Goal: Information Seeking & Learning: Find contact information

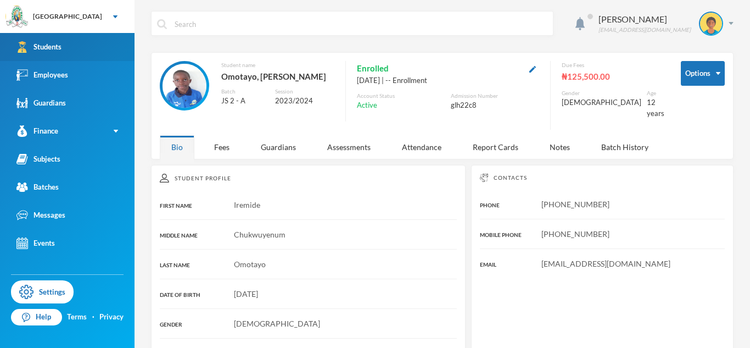
click at [115, 37] on link "Students" at bounding box center [67, 47] width 135 height 28
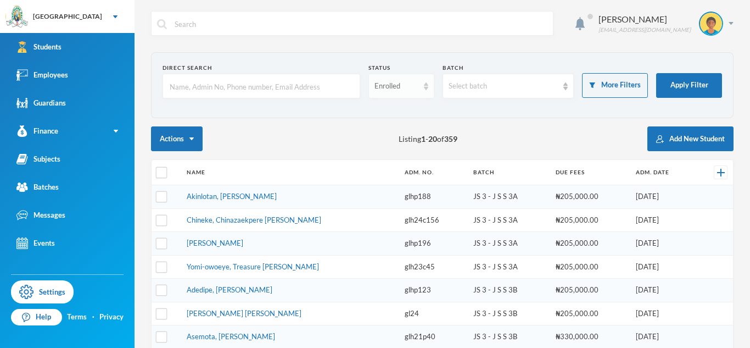
click at [394, 88] on div "Enrolled" at bounding box center [397, 86] width 44 height 11
click at [291, 85] on input "text" at bounding box center [262, 86] width 186 height 25
type input "iremide"
click at [386, 82] on div "Enrolled" at bounding box center [397, 86] width 44 height 11
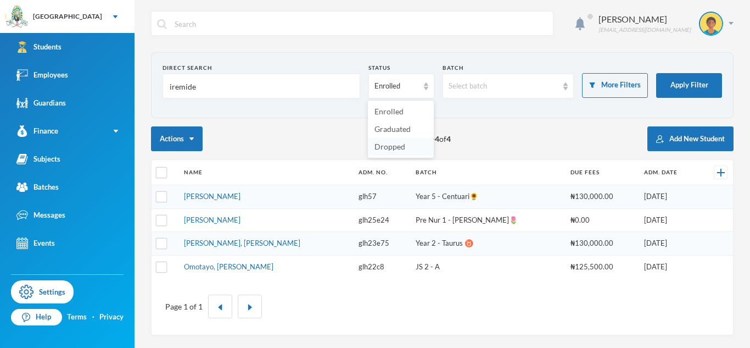
click at [380, 147] on span "Dropped" at bounding box center [390, 146] width 31 height 9
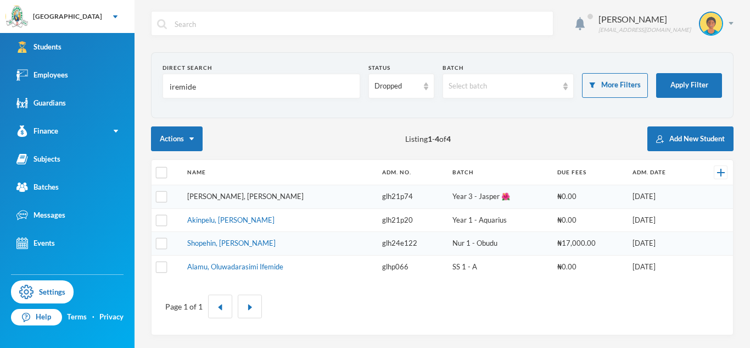
click at [264, 192] on link "[PERSON_NAME], [PERSON_NAME]" at bounding box center [245, 196] width 116 height 9
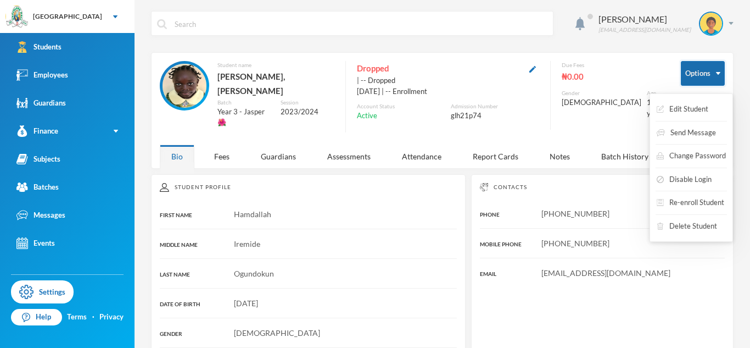
click at [703, 71] on button "Options" at bounding box center [703, 73] width 44 height 25
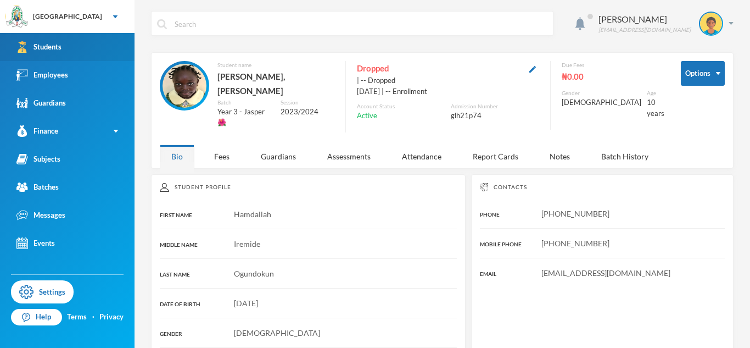
click at [102, 43] on link "Students" at bounding box center [67, 47] width 135 height 28
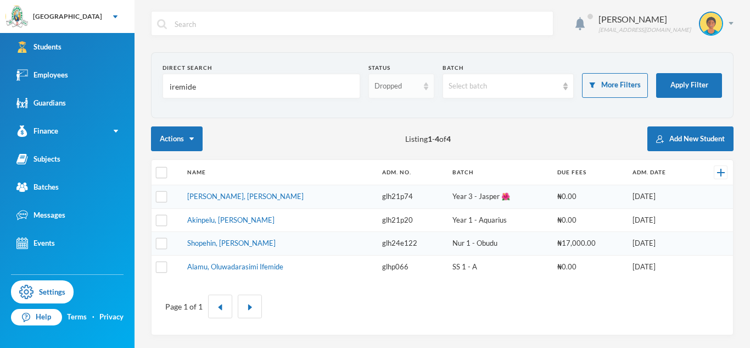
click at [415, 93] on div "Dropped" at bounding box center [402, 86] width 66 height 25
click at [401, 108] on span "Enrolled" at bounding box center [389, 111] width 29 height 9
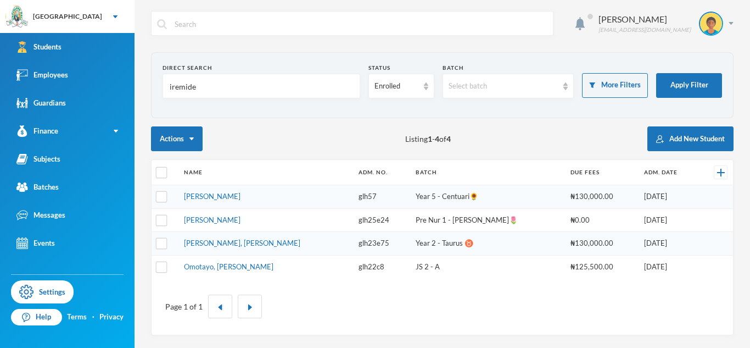
click at [177, 86] on input "iremide" at bounding box center [262, 86] width 186 height 25
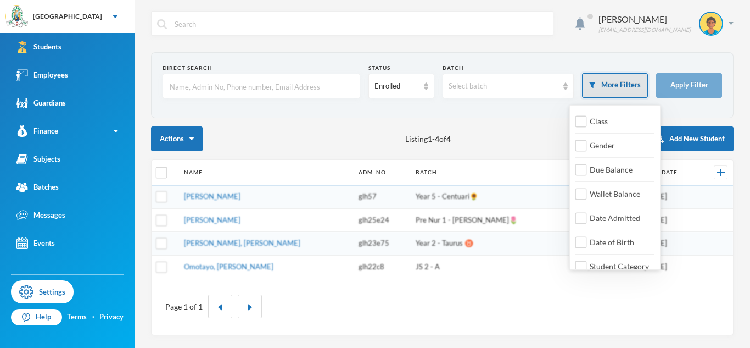
click at [610, 81] on button "More Filters" at bounding box center [615, 85] width 66 height 25
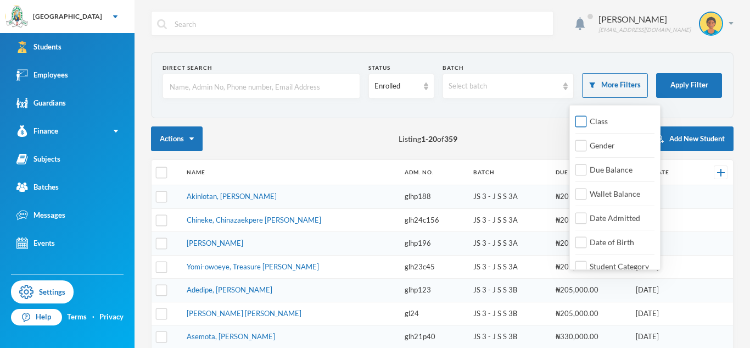
click at [600, 122] on span "Class" at bounding box center [599, 120] width 27 height 9
click at [587, 122] on input "Class" at bounding box center [582, 122] width 12 height 12
checkbox input "true"
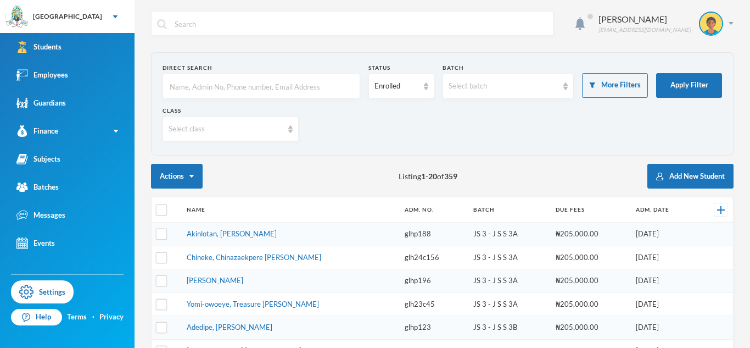
click at [241, 143] on div "Class Select class" at bounding box center [443, 128] width 560 height 43
click at [241, 137] on div "Select class" at bounding box center [231, 128] width 136 height 25
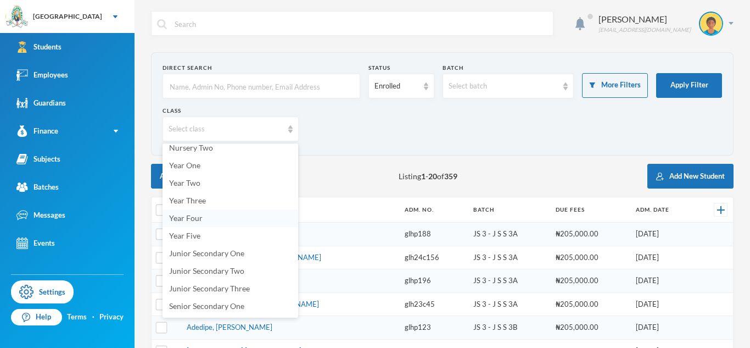
scroll to position [80, 0]
click at [194, 197] on span "Year Three" at bounding box center [187, 197] width 37 height 9
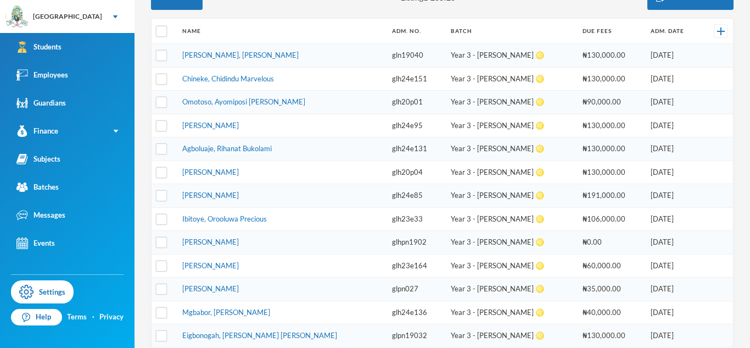
scroll to position [144, 0]
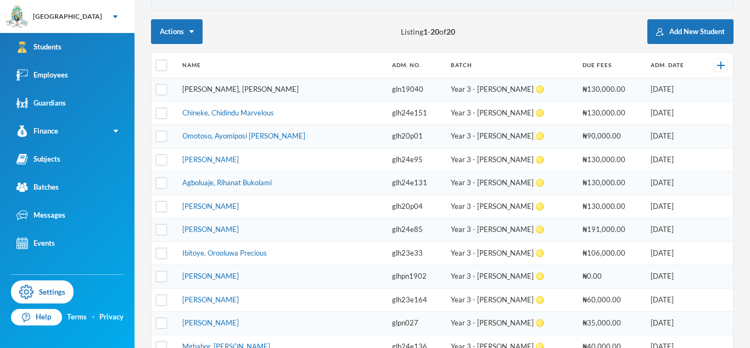
click at [236, 88] on link "[PERSON_NAME], [PERSON_NAME]" at bounding box center [240, 89] width 116 height 9
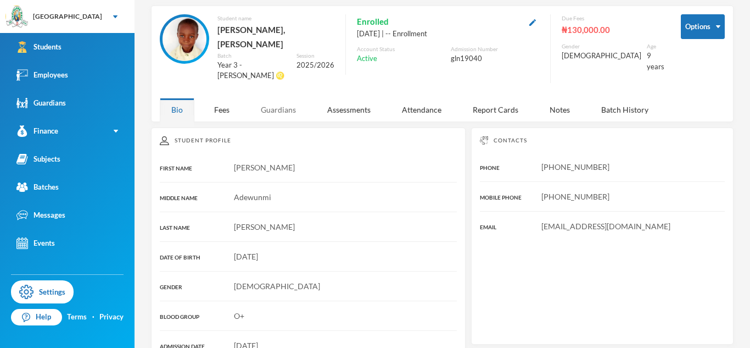
scroll to position [46, 0]
drag, startPoint x: 542, startPoint y: 210, endPoint x: 629, endPoint y: 215, distance: 86.9
click at [629, 215] on div "Contacts PHONE [PHONE_NUMBER] MOBILE PHONE [PHONE_NUMBER] EMAIL [EMAIL_ADDRESS]…" at bounding box center [602, 237] width 263 height 218
copy span "[EMAIL_ADDRESS][DOMAIN_NAME]"
click at [629, 215] on div "Contacts PHONE [PHONE_NUMBER] MOBILE PHONE [PHONE_NUMBER] EMAIL [EMAIL_ADDRESS]…" at bounding box center [602, 237] width 263 height 218
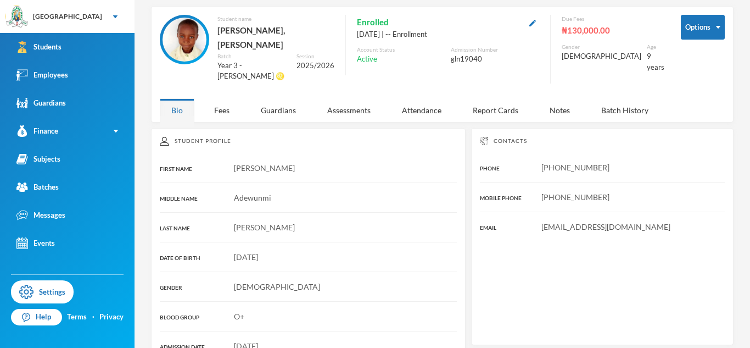
drag, startPoint x: 542, startPoint y: 147, endPoint x: 666, endPoint y: 137, distance: 124.5
click at [666, 137] on div "Contacts PHONE [PHONE_NUMBER] MOBILE PHONE [PHONE_NUMBER] EMAIL [EMAIL_ADDRESS]…" at bounding box center [602, 237] width 263 height 218
copy span "[PHONE_NUMBER]"
drag, startPoint x: 460, startPoint y: 59, endPoint x: 493, endPoint y: 54, distance: 33.3
click at [493, 54] on div "Enrolled [DATE] | -- Enrollment Account Status Active Admission Number gln19040" at bounding box center [443, 45] width 194 height 60
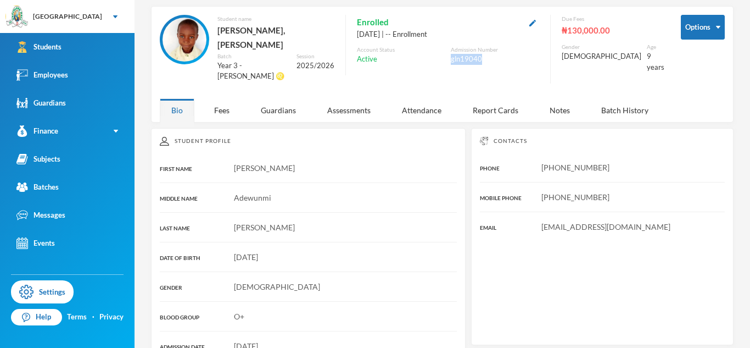
copy div "gln19040"
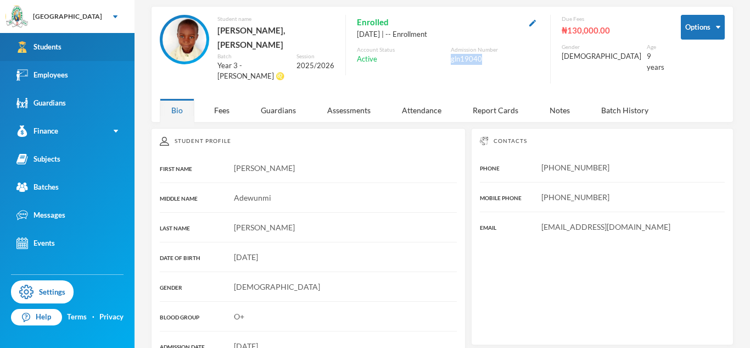
click at [87, 51] on link "Students" at bounding box center [67, 47] width 135 height 28
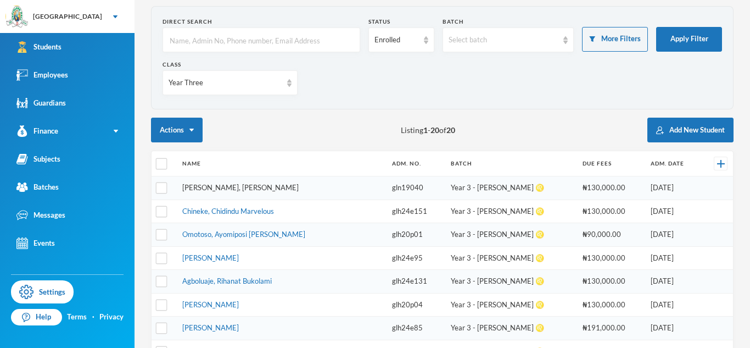
click at [227, 190] on link "[PERSON_NAME], [PERSON_NAME]" at bounding box center [240, 187] width 116 height 9
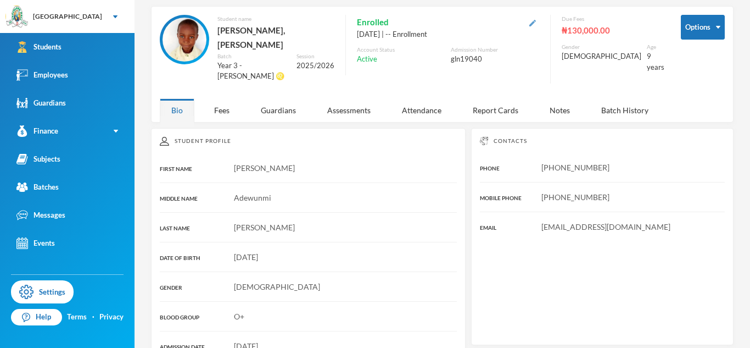
click at [536, 20] on img "button" at bounding box center [533, 23] width 7 height 7
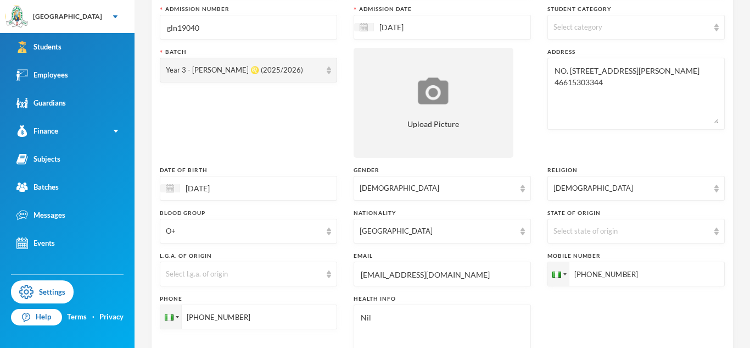
scroll to position [158, 0]
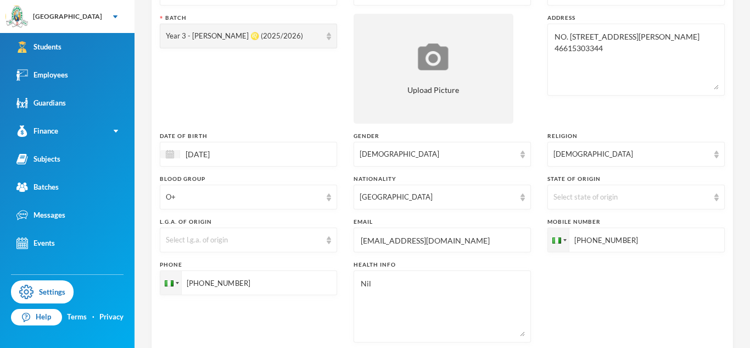
type textarea "NO. [STREET_ADDRESS][PERSON_NAME] 46615303344"
click at [374, 241] on input "[EMAIL_ADDRESS][DOMAIN_NAME]" at bounding box center [442, 240] width 165 height 25
type input "g"
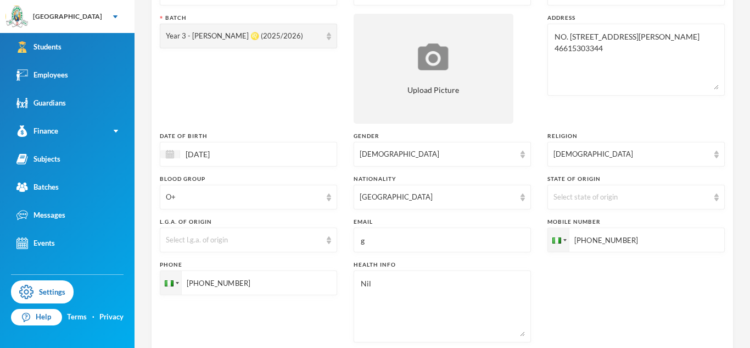
type textarea "NO. [STREET_ADDRESS][PERSON_NAME] 46615303344"
type input "gl"
type textarea "NO. [STREET_ADDRESS][PERSON_NAME] 46615303344"
type input "gln"
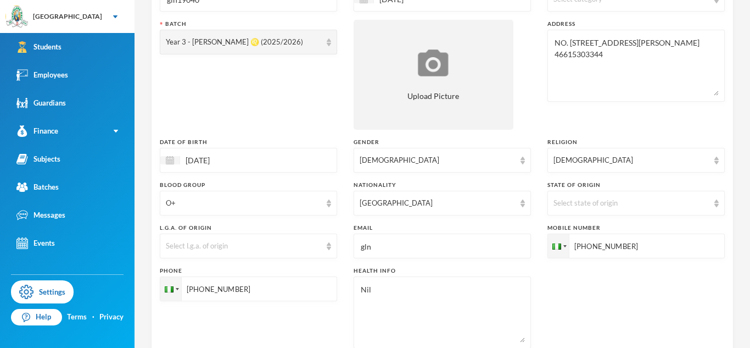
scroll to position [154, 0]
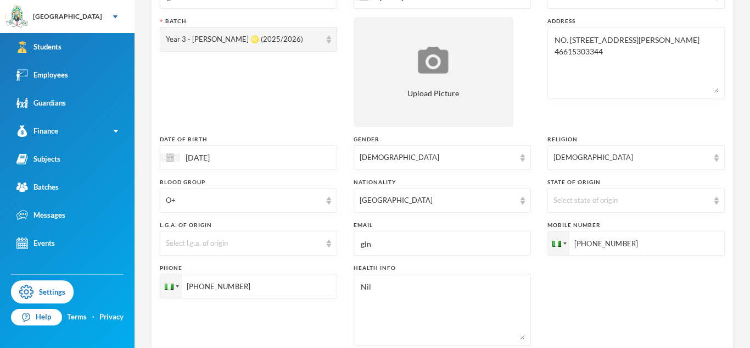
type textarea "NO. [STREET_ADDRESS][PERSON_NAME] 46615303344"
type input "gln19"
type textarea "NO. [STREET_ADDRESS][PERSON_NAME] 46615303344"
type input "gln190"
type textarea "NO. [STREET_ADDRESS][PERSON_NAME] 46615303344"
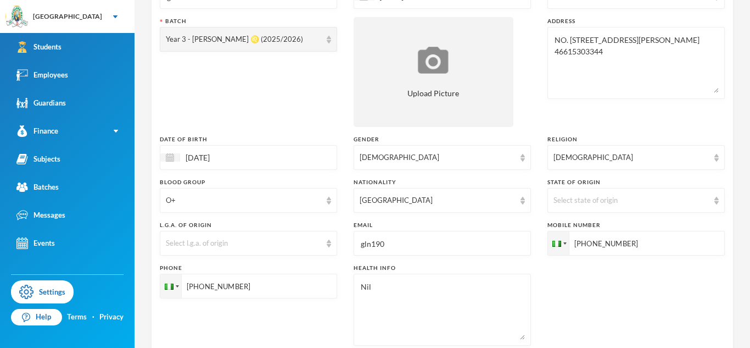
type input "gln1904"
type textarea "NO. [STREET_ADDRESS][PERSON_NAME] 46615303344"
type input "gln19040"
type textarea "NO. [STREET_ADDRESS][PERSON_NAME] 46615303344"
type input "gln19040@g"
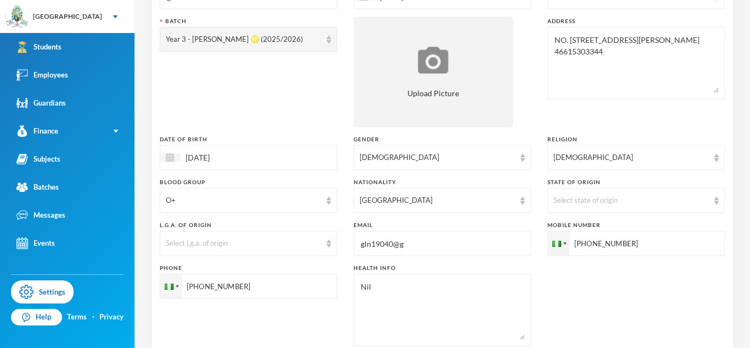
type textarea "NO. [STREET_ADDRESS][PERSON_NAME] 46615303344"
type input "gln19040@gre"
type textarea "NO. [STREET_ADDRESS][PERSON_NAME] 46615303344"
type input "gln19040@green"
type textarea "NO. [STREET_ADDRESS][PERSON_NAME] 46615303344"
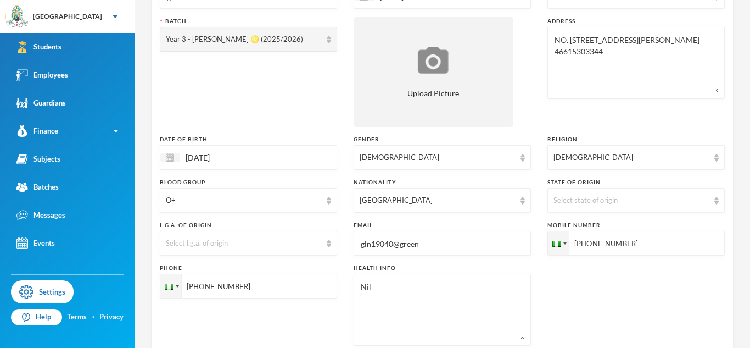
type input "gln19040@greenl"
type textarea "NO. [STREET_ADDRESS][PERSON_NAME] 46615303344"
type input "gln19040@greenlan"
type textarea "NO. [STREET_ADDRESS][PERSON_NAME] 46615303344"
type input "gln19040@greenland"
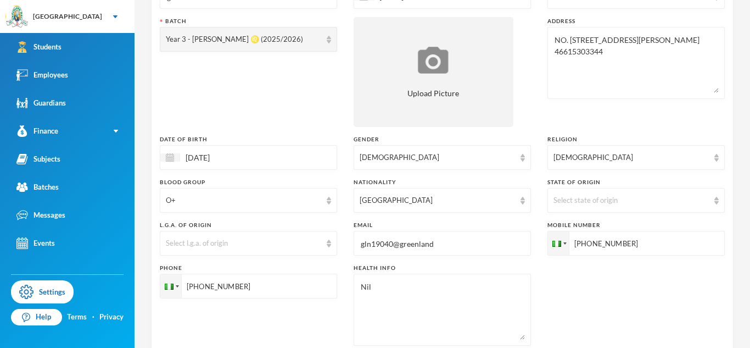
type textarea "NO. [STREET_ADDRESS][PERSON_NAME] 46615303344"
type input "gln19040@greenlandha"
type textarea "NO. [STREET_ADDRESS][PERSON_NAME] 46615303344"
type input "gln19040@greenlandhall"
type textarea "NO. [STREET_ADDRESS][PERSON_NAME] 46615303344"
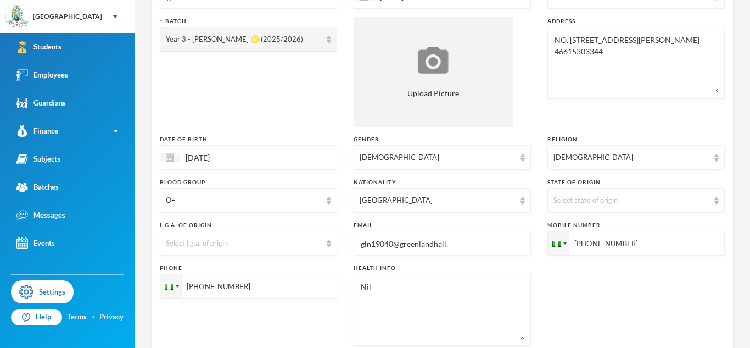
type input "gln19040@greenlandhall.o"
type textarea "NO. [STREET_ADDRESS][PERSON_NAME] 46615303344"
type input "[EMAIL_ADDRESS]"
type textarea "NO. [STREET_ADDRESS][PERSON_NAME] 46615303344"
type input "[EMAIL_ADDRESS]"
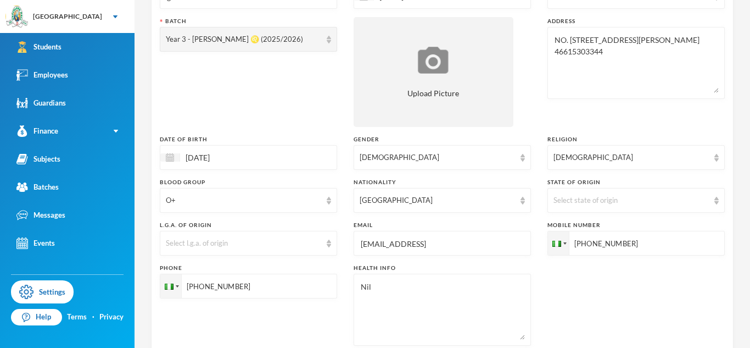
type textarea "NO. [STREET_ADDRESS][PERSON_NAME] 46615303344"
type input "[EMAIL_ADDRESS][DOMAIN_NAME]"
type textarea "NO. [STREET_ADDRESS][PERSON_NAME] 46615303344"
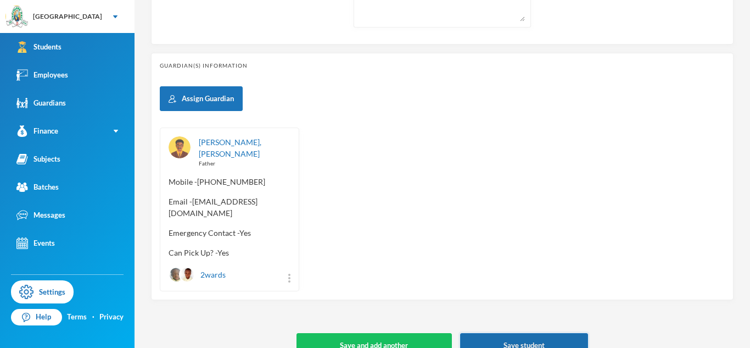
type input "[EMAIL_ADDRESS][DOMAIN_NAME]"
click at [515, 333] on button "Save student" at bounding box center [524, 345] width 128 height 25
type textarea "NO. [STREET_ADDRESS][PERSON_NAME] 46615303344"
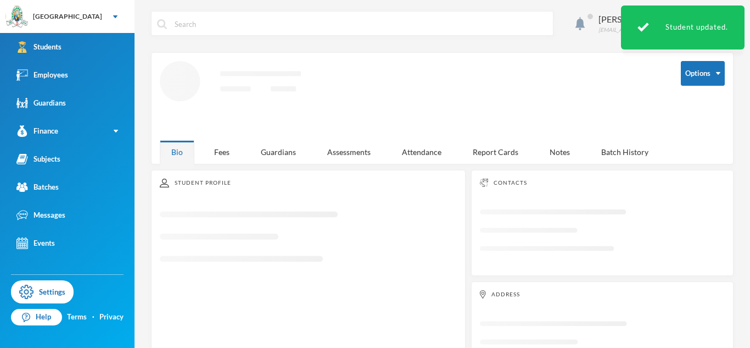
click at [360, 126] on icon "Loading interface..." at bounding box center [412, 96] width 505 height 71
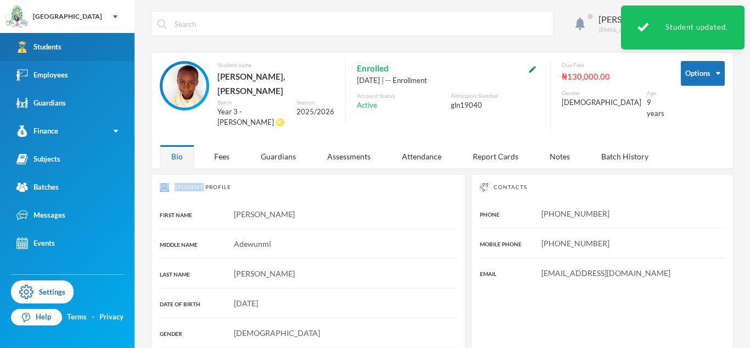
click at [79, 51] on link "Students" at bounding box center [67, 47] width 135 height 28
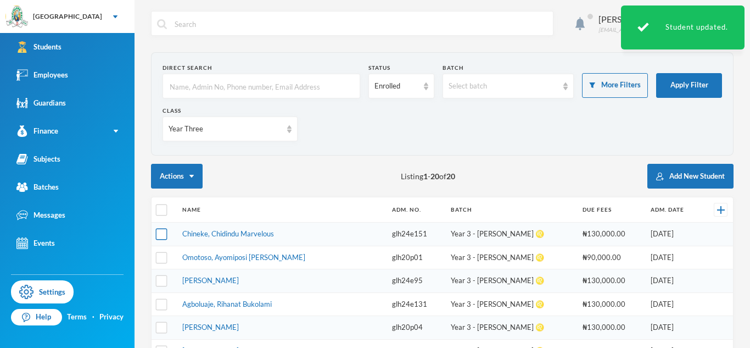
click at [164, 231] on input "checkbox" at bounding box center [162, 235] width 12 height 12
click at [158, 232] on input "checkbox" at bounding box center [162, 235] width 12 height 12
checkbox input "false"
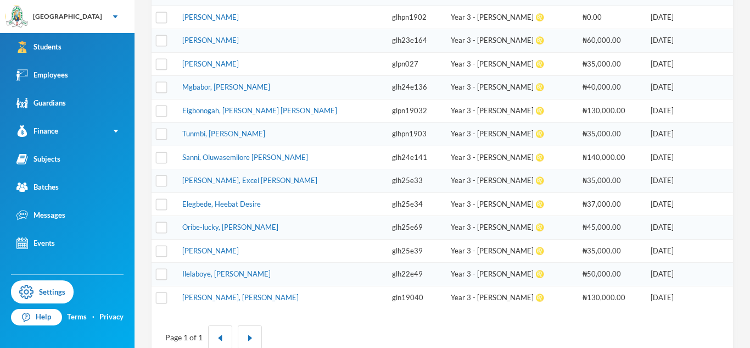
scroll to position [409, 0]
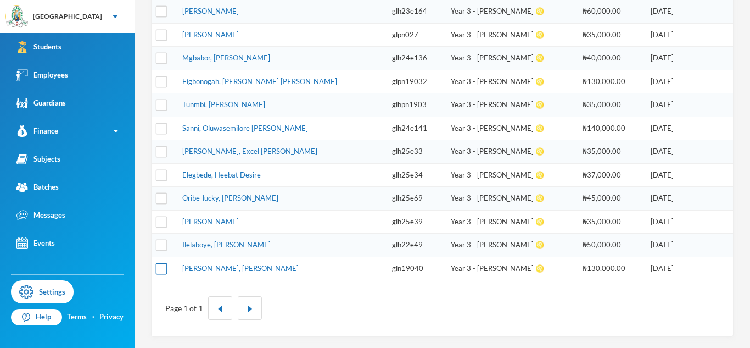
click at [162, 273] on input "checkbox" at bounding box center [162, 269] width 12 height 12
checkbox input "true"
click at [212, 196] on link "Oribe-lucky, [PERSON_NAME]" at bounding box center [230, 197] width 96 height 9
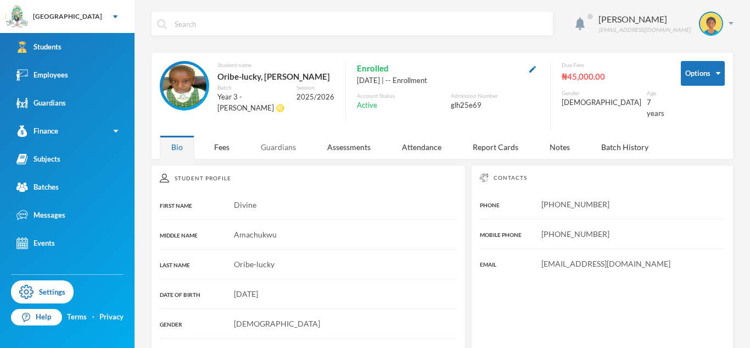
click at [288, 140] on div "Guardians" at bounding box center [278, 147] width 58 height 24
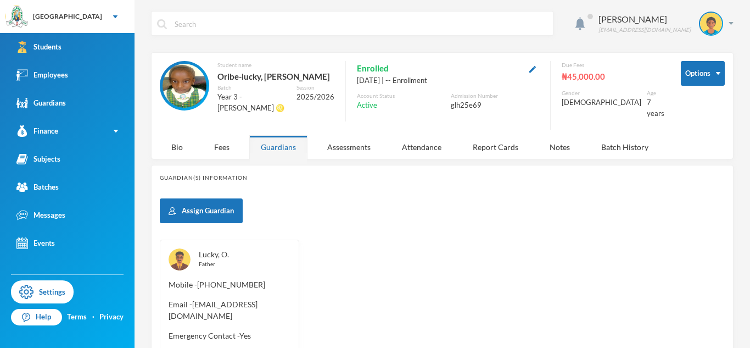
click at [223, 249] on link "Lucky, O." at bounding box center [214, 253] width 30 height 9
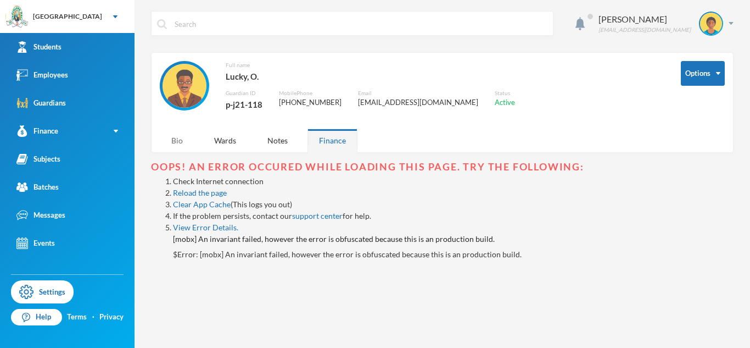
click at [175, 136] on div "Bio" at bounding box center [177, 141] width 35 height 24
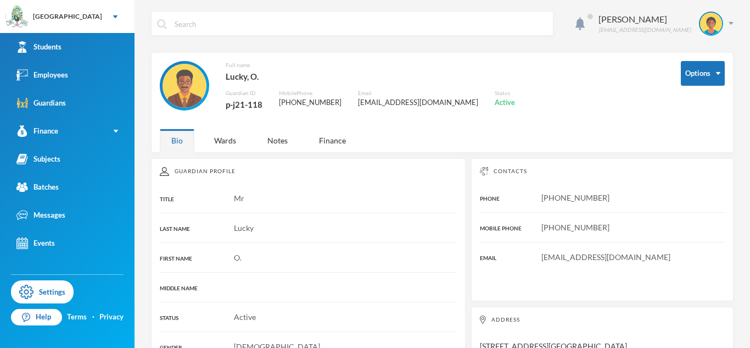
click at [175, 136] on div "Bio" at bounding box center [177, 141] width 35 height 24
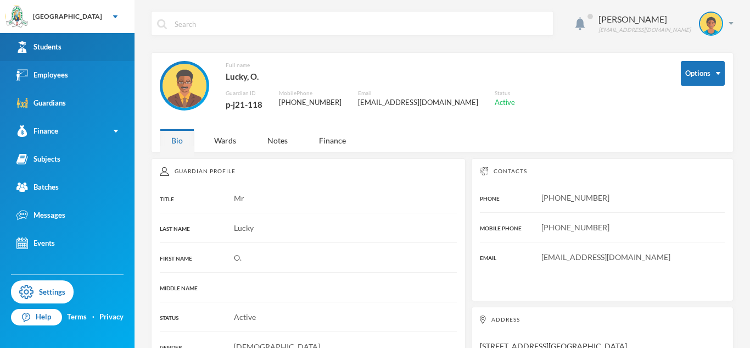
click at [100, 57] on link "Students" at bounding box center [67, 47] width 135 height 28
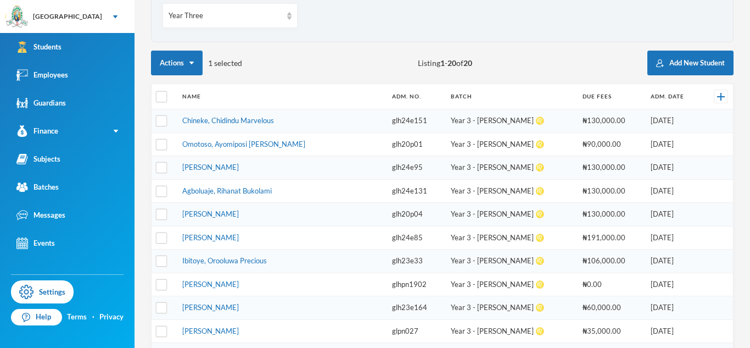
scroll to position [113, 0]
click at [239, 121] on link "Chineke, Chidindu Marvelous" at bounding box center [228, 120] width 92 height 9
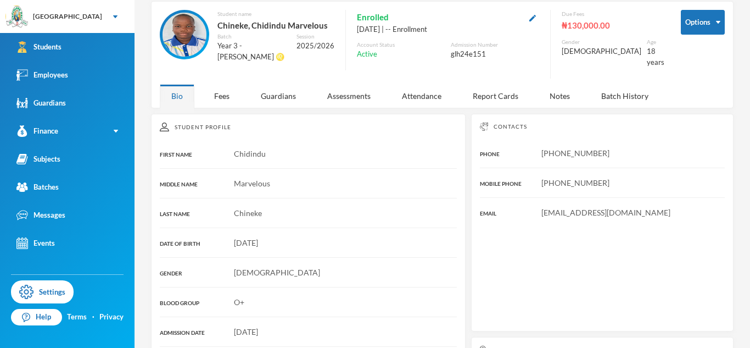
scroll to position [113, 0]
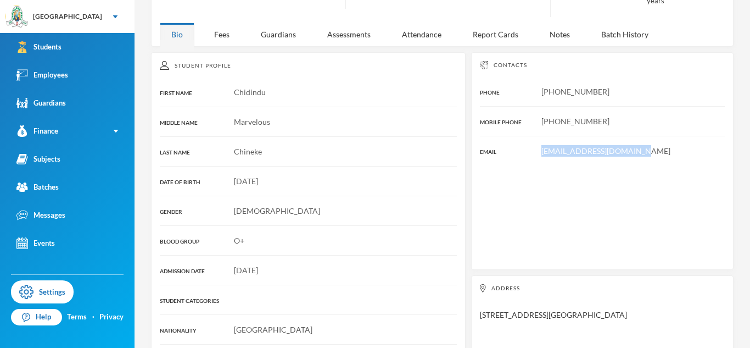
drag, startPoint x: 541, startPoint y: 143, endPoint x: 661, endPoint y: 151, distance: 121.1
click at [661, 151] on div "Contacts PHONE [PHONE_NUMBER] MOBILE PHONE [PHONE_NUMBER] EMAIL [EMAIL_ADDRESS]…" at bounding box center [602, 161] width 263 height 218
copy span "[EMAIL_ADDRESS][DOMAIN_NAME]"
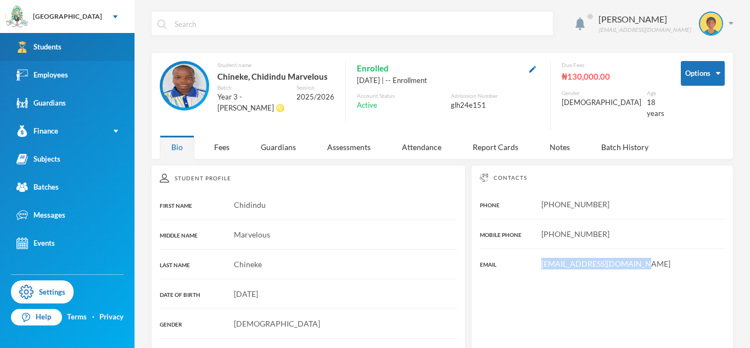
click at [93, 39] on link "Students" at bounding box center [67, 47] width 135 height 28
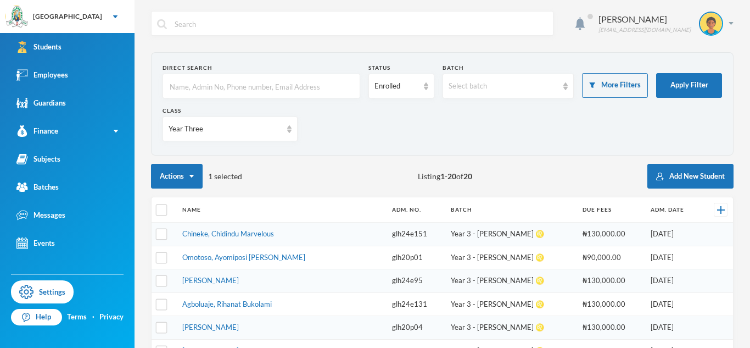
scroll to position [36, 0]
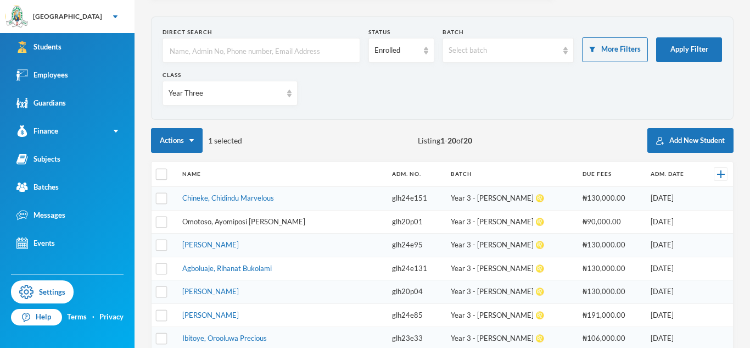
click at [242, 221] on link "Omotoso, Ayomiposi [PERSON_NAME]" at bounding box center [243, 221] width 123 height 9
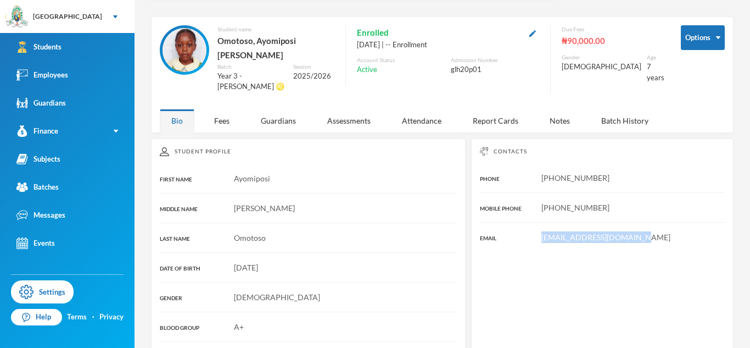
drag, startPoint x: 542, startPoint y: 221, endPoint x: 638, endPoint y: 224, distance: 96.7
click at [638, 232] on span "[EMAIL_ADDRESS][DOMAIN_NAME]" at bounding box center [606, 236] width 129 height 9
copy span "[EMAIL_ADDRESS][DOMAIN_NAME]"
click at [681, 254] on div "Contacts PHONE [PHONE_NUMBER] MOBILE PHONE [PHONE_NUMBER] EMAIL [EMAIL_ADDRESS]…" at bounding box center [602, 247] width 263 height 218
click at [519, 285] on div "Contacts PHONE [PHONE_NUMBER] MOBILE PHONE [PHONE_NUMBER] EMAIL [EMAIL_ADDRESS]…" at bounding box center [602, 247] width 263 height 218
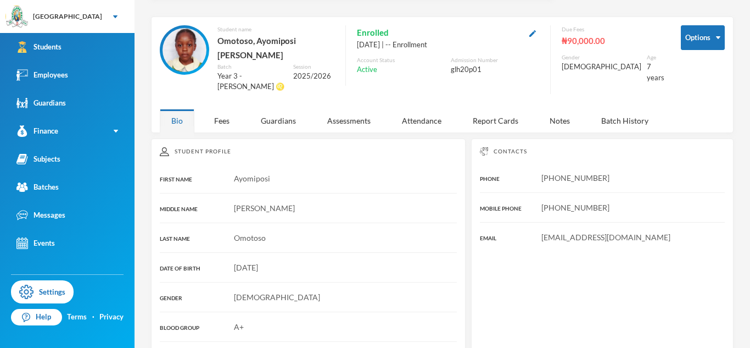
click at [546, 173] on span "[PHONE_NUMBER]" at bounding box center [576, 177] width 68 height 9
copy span "[PHONE_NUMBER]"
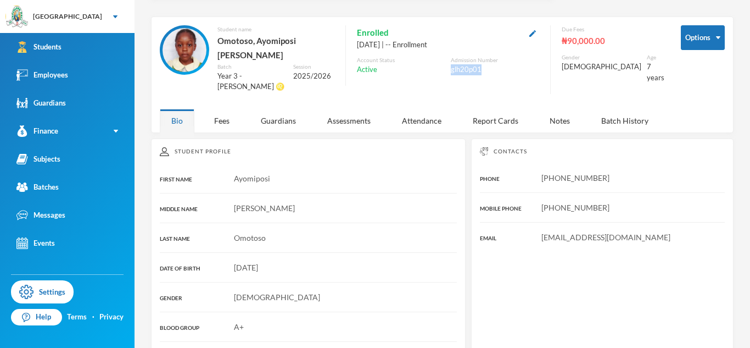
drag, startPoint x: 459, startPoint y: 69, endPoint x: 493, endPoint y: 72, distance: 34.2
click at [493, 72] on div "Enrolled [DATE] | -- Enrollment Account Status Active Admission Number glh20p01" at bounding box center [443, 55] width 194 height 60
copy div "glh20p01"
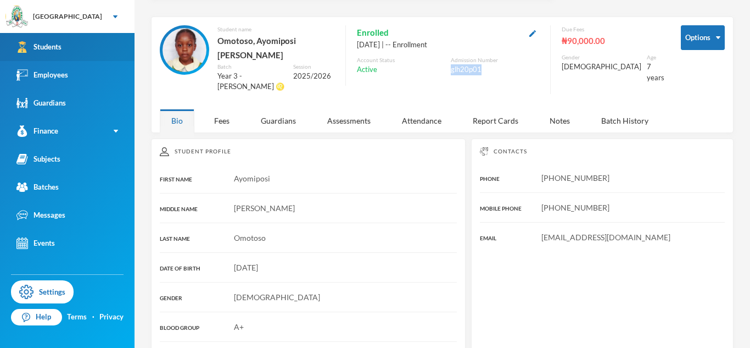
click at [60, 43] on div "Students" at bounding box center [38, 47] width 45 height 12
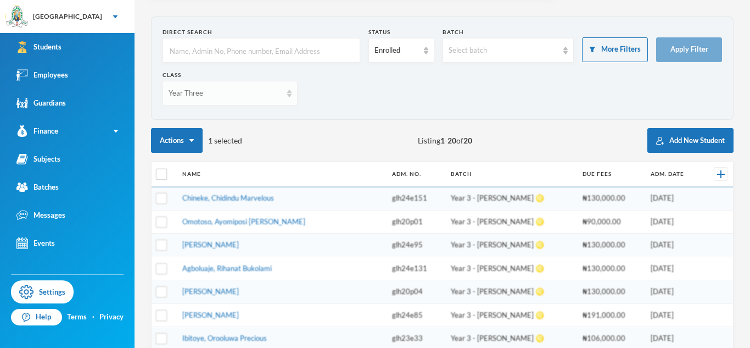
click at [203, 98] on div "Year Three" at bounding box center [230, 93] width 135 height 25
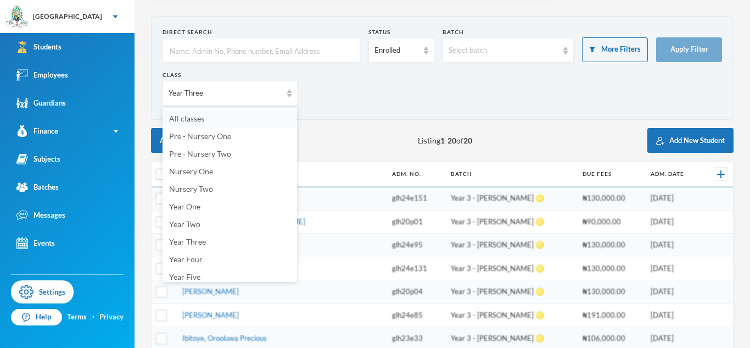
click at [208, 122] on li "All classes" at bounding box center [230, 119] width 135 height 18
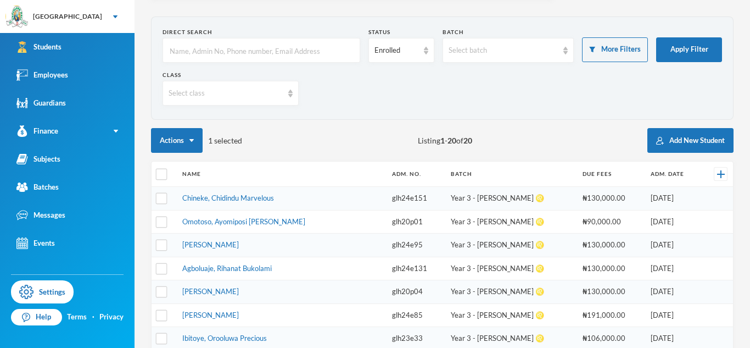
click at [288, 54] on input "text" at bounding box center [262, 50] width 186 height 25
type input "Abidoye"
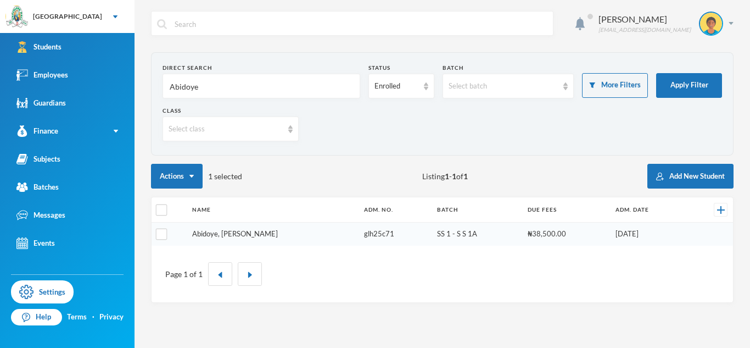
click at [254, 232] on link "Abidoye, [PERSON_NAME]" at bounding box center [235, 233] width 86 height 9
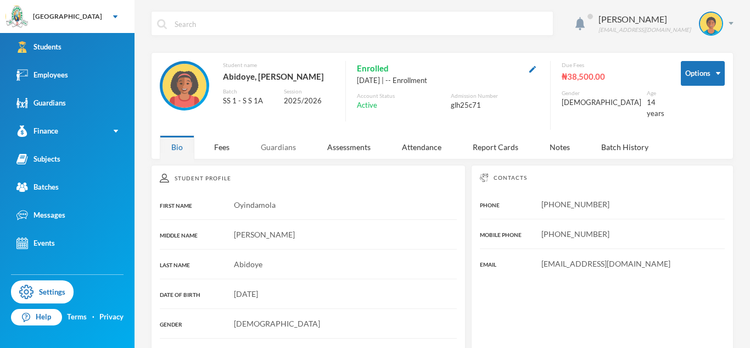
click at [277, 138] on div "Guardians" at bounding box center [278, 147] width 58 height 24
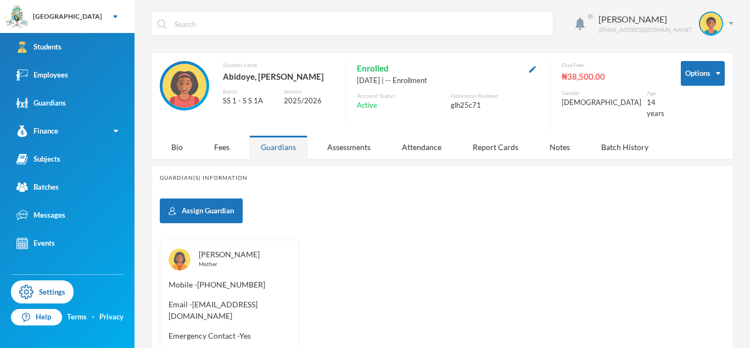
click at [257, 249] on link "[PERSON_NAME]" at bounding box center [229, 253] width 61 height 9
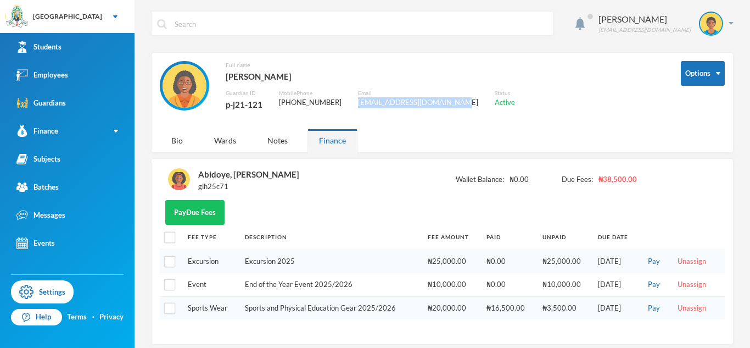
drag, startPoint x: 355, startPoint y: 104, endPoint x: 450, endPoint y: 102, distance: 95.1
click at [450, 102] on div "Full name [PERSON_NAME] Guardian ID p-j21-121 Mobile Phone [PHONE_NUMBER] Email…" at bounding box center [412, 92] width 505 height 62
copy div "[EMAIL_ADDRESS][DOMAIN_NAME]"
